Goal: Transaction & Acquisition: Purchase product/service

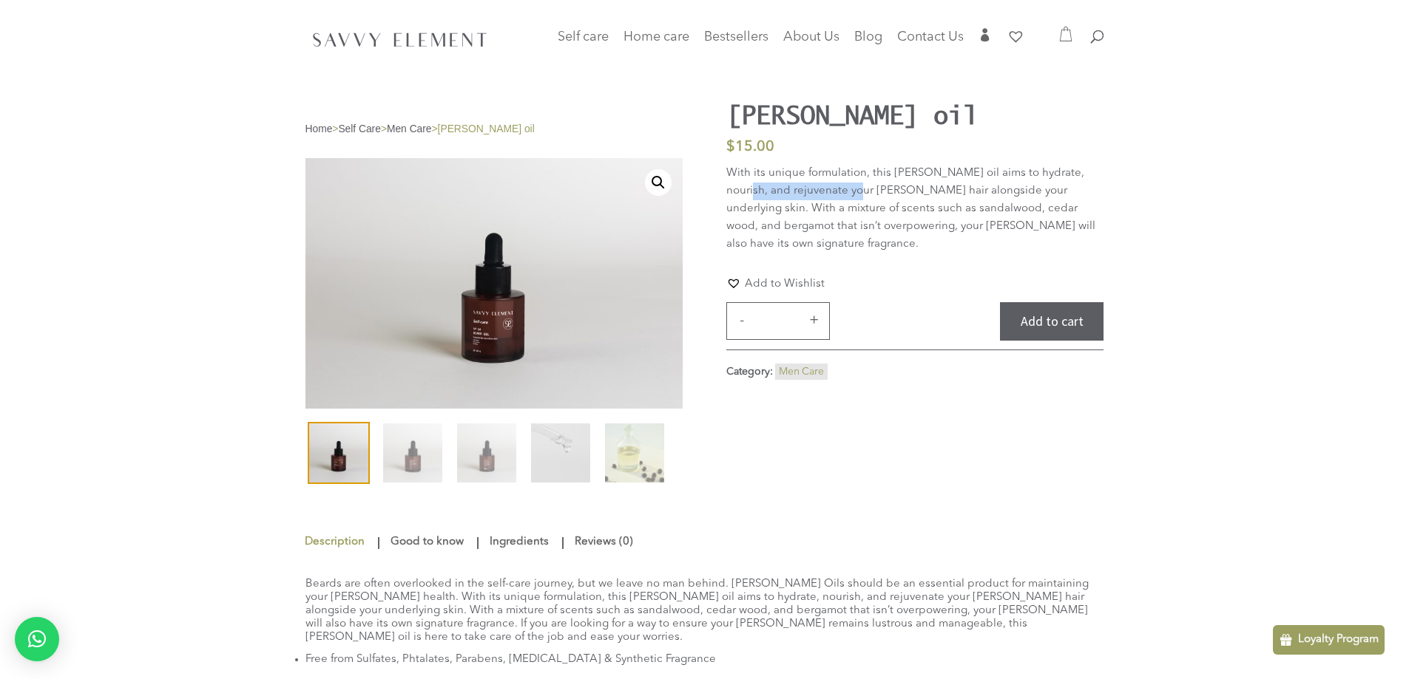
drag, startPoint x: 726, startPoint y: 193, endPoint x: 836, endPoint y: 184, distance: 110.5
click at [836, 184] on p "With its unique formulation, this [PERSON_NAME] oil aims to hydrate, nourish, a…" at bounding box center [914, 209] width 377 height 89
click at [853, 197] on p "With its unique formulation, this [PERSON_NAME] oil aims to hydrate, nourish, a…" at bounding box center [914, 209] width 377 height 89
drag, startPoint x: 728, startPoint y: 192, endPoint x: 860, endPoint y: 190, distance: 132.4
click at [860, 190] on p "With its unique formulation, this [PERSON_NAME] oil aims to hydrate, nourish, a…" at bounding box center [914, 209] width 377 height 89
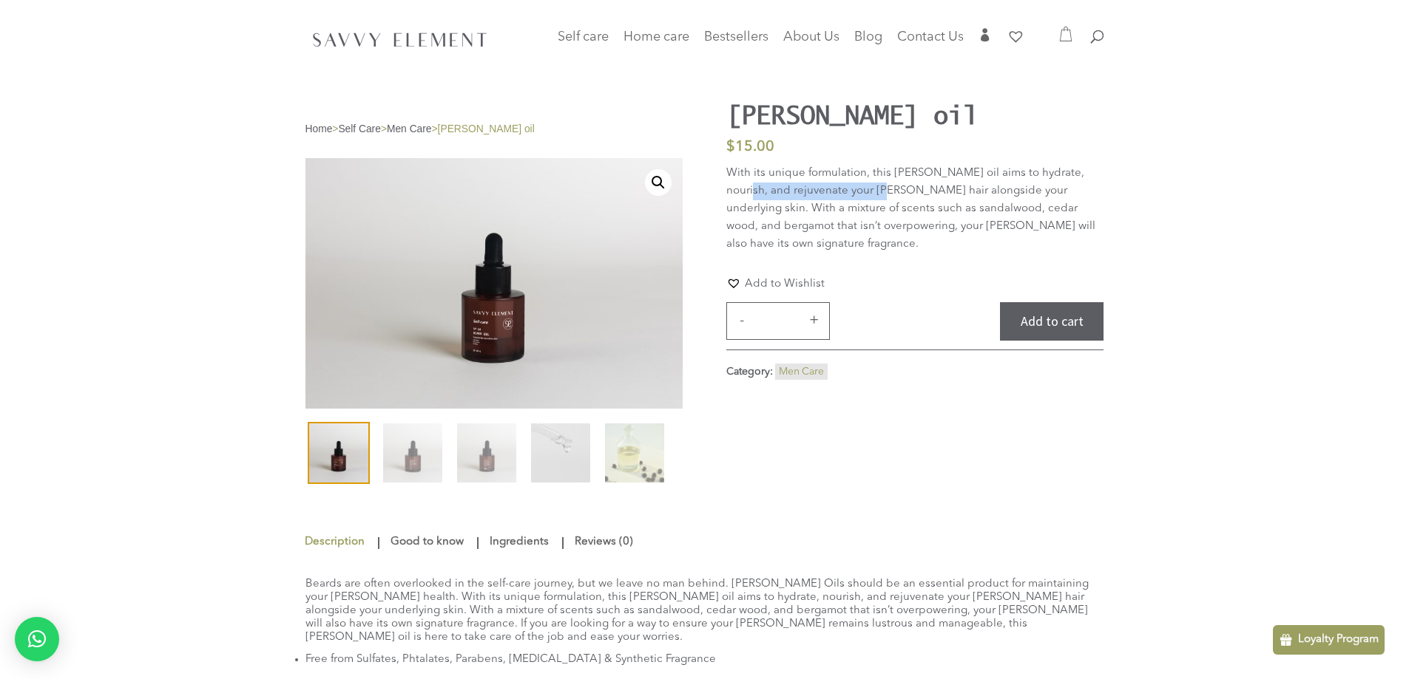
copy p "rejuvenate your [PERSON_NAME] hair"
click at [968, 149] on p "$ 15.00" at bounding box center [914, 147] width 377 height 18
click at [1059, 303] on button "Add to cart" at bounding box center [1052, 321] width 104 height 39
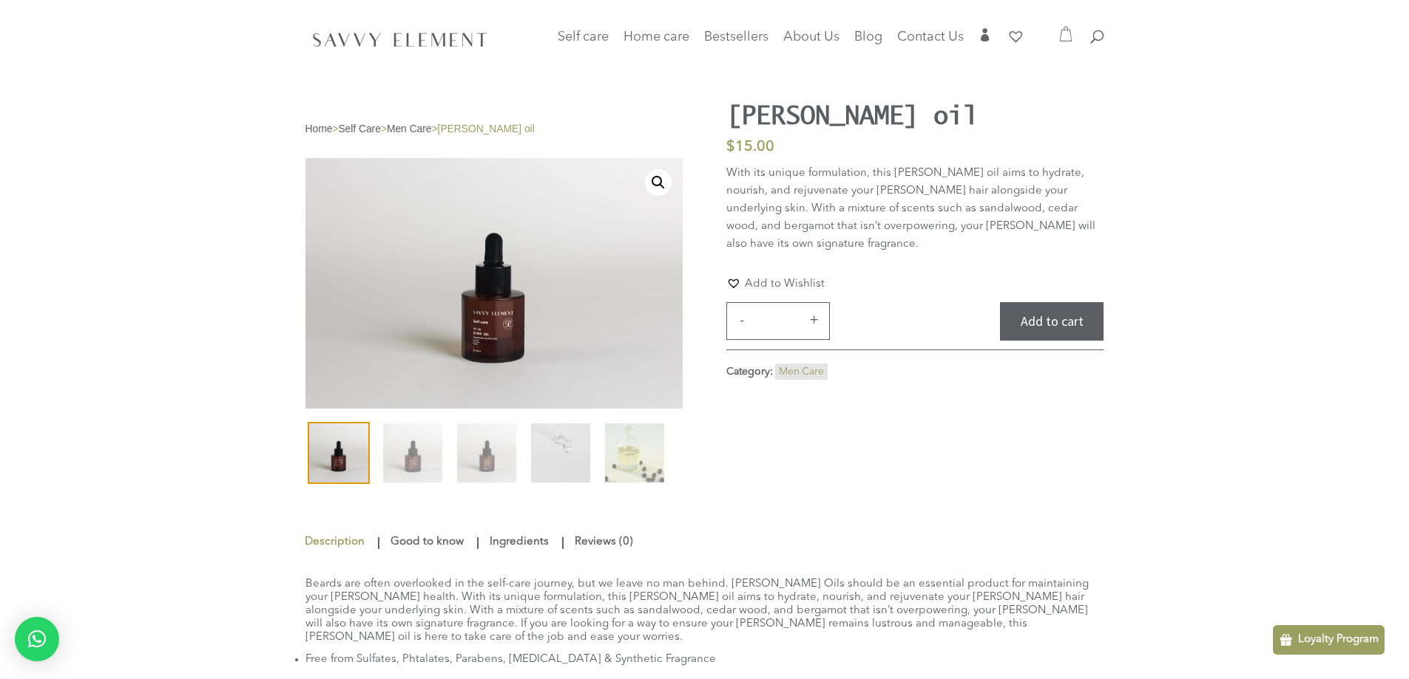
click at [1067, 33] on icon at bounding box center [1065, 34] width 15 height 15
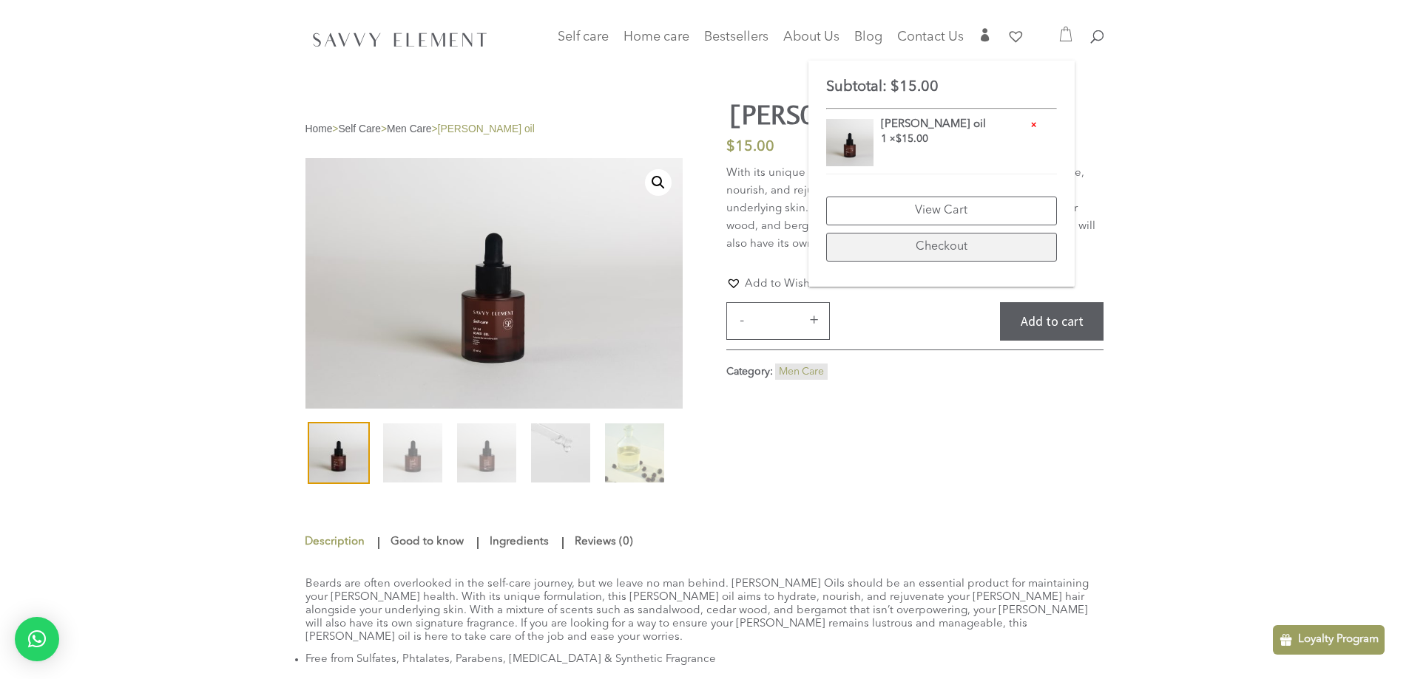
click at [954, 245] on link "Checkout" at bounding box center [941, 247] width 231 height 29
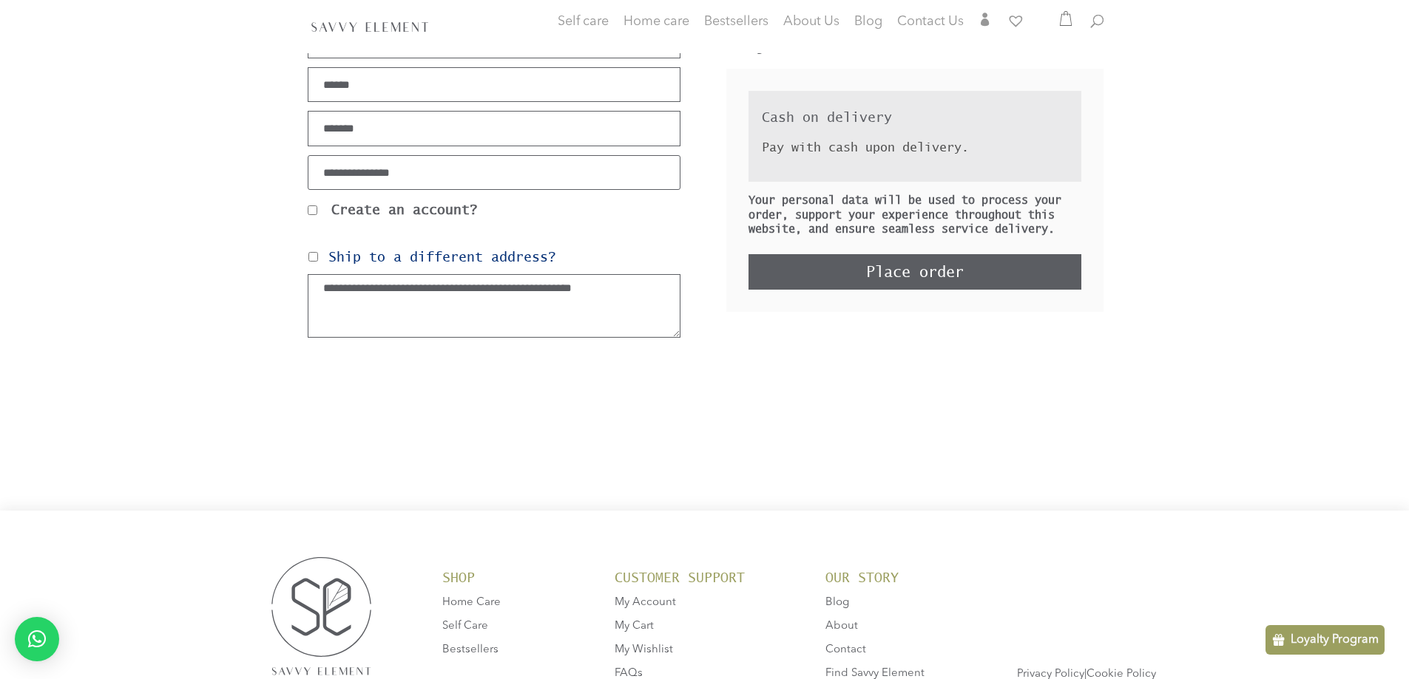
scroll to position [473, 0]
